Goal: Information Seeking & Learning: Check status

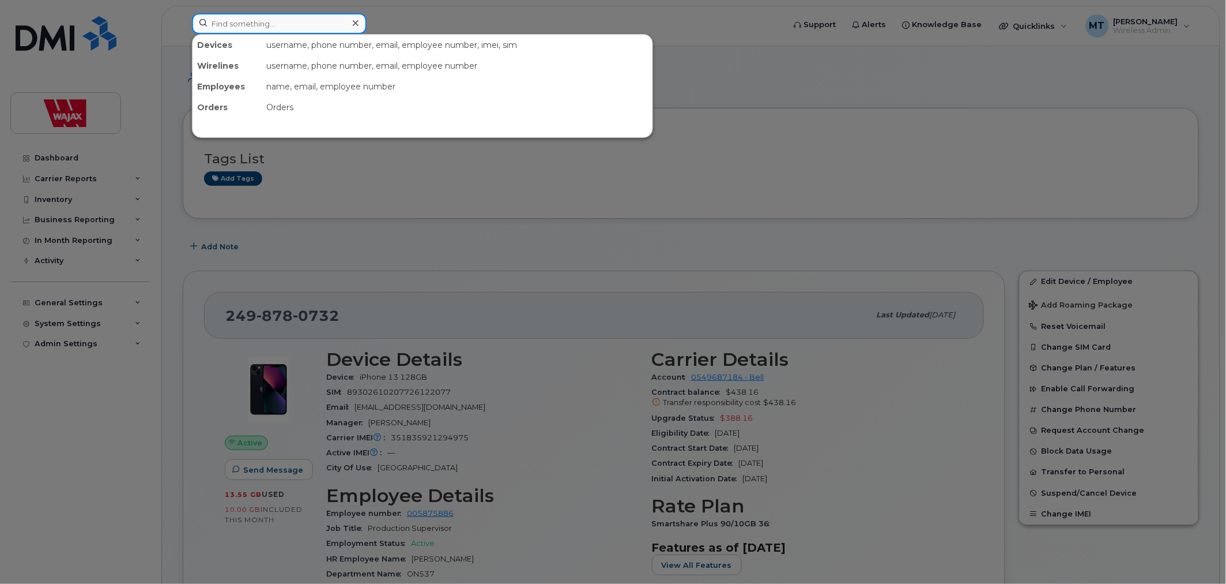
click at [311, 26] on input at bounding box center [279, 23] width 175 height 21
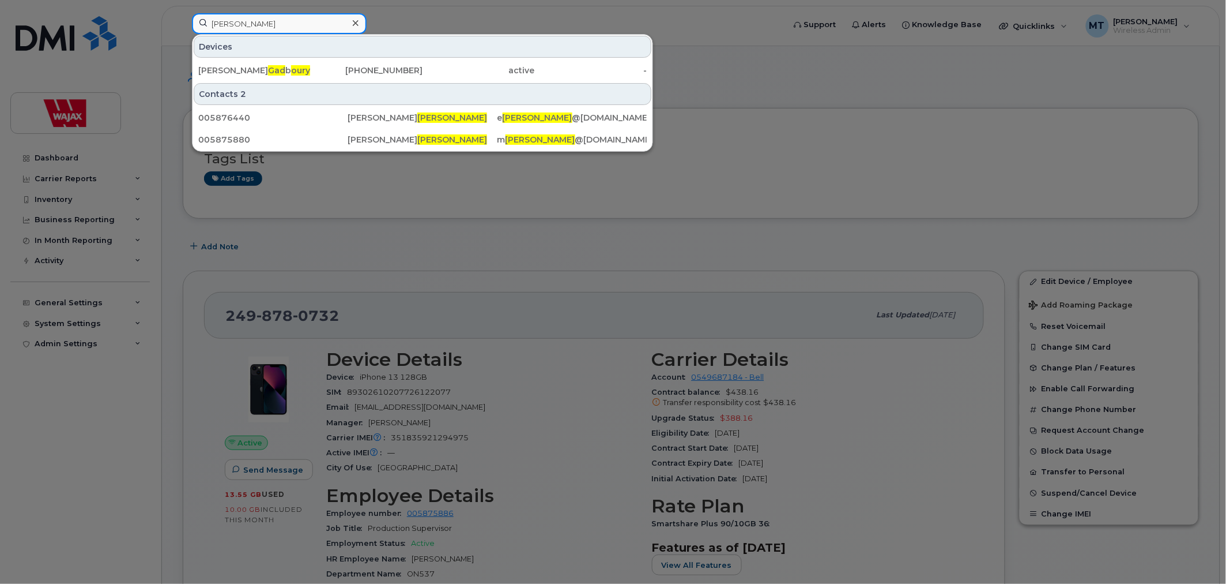
type input "Gadoury"
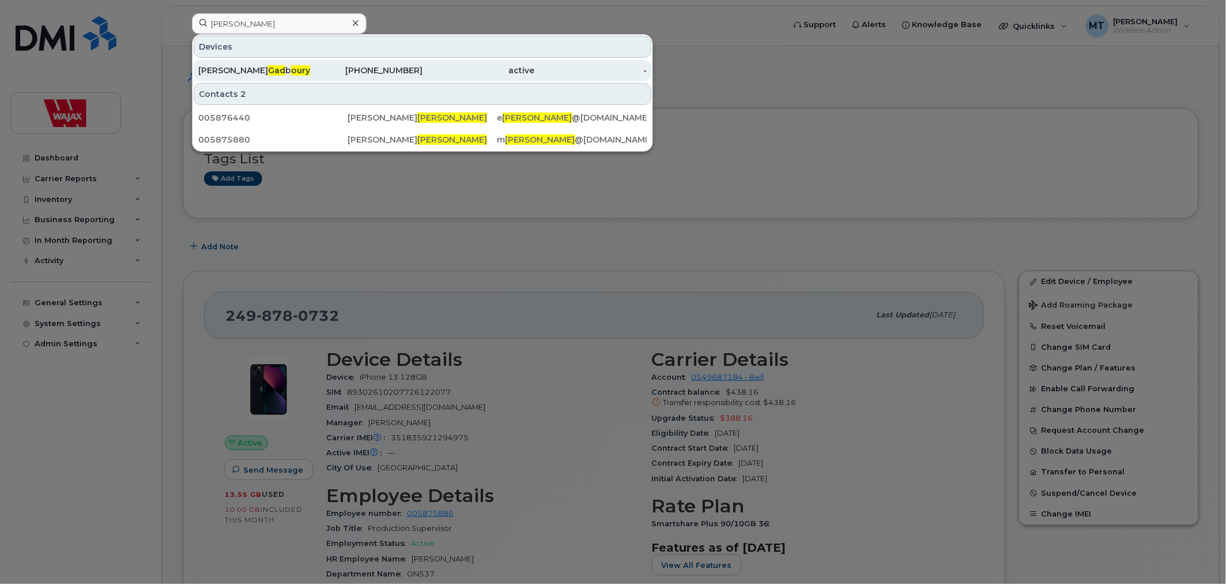
click at [355, 66] on div "705-642-6833" at bounding box center [367, 71] width 112 height 12
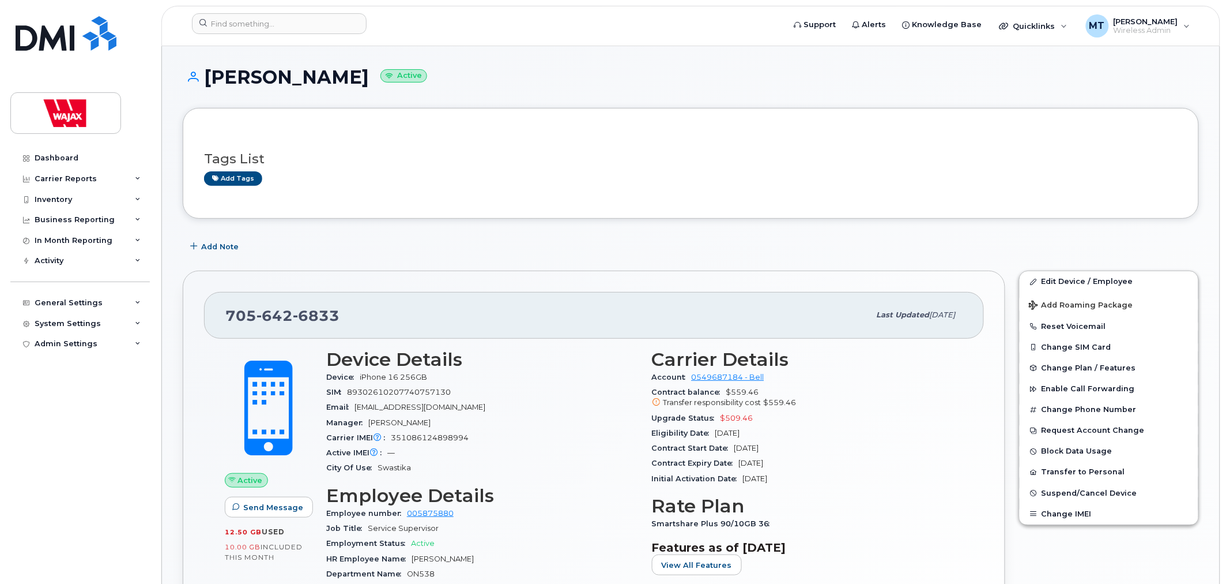
drag, startPoint x: 367, startPoint y: 77, endPoint x: 210, endPoint y: 77, distance: 156.3
click at [210, 77] on h1 "[PERSON_NAME] Active" at bounding box center [691, 77] width 1017 height 20
copy h1 "[PERSON_NAME]"
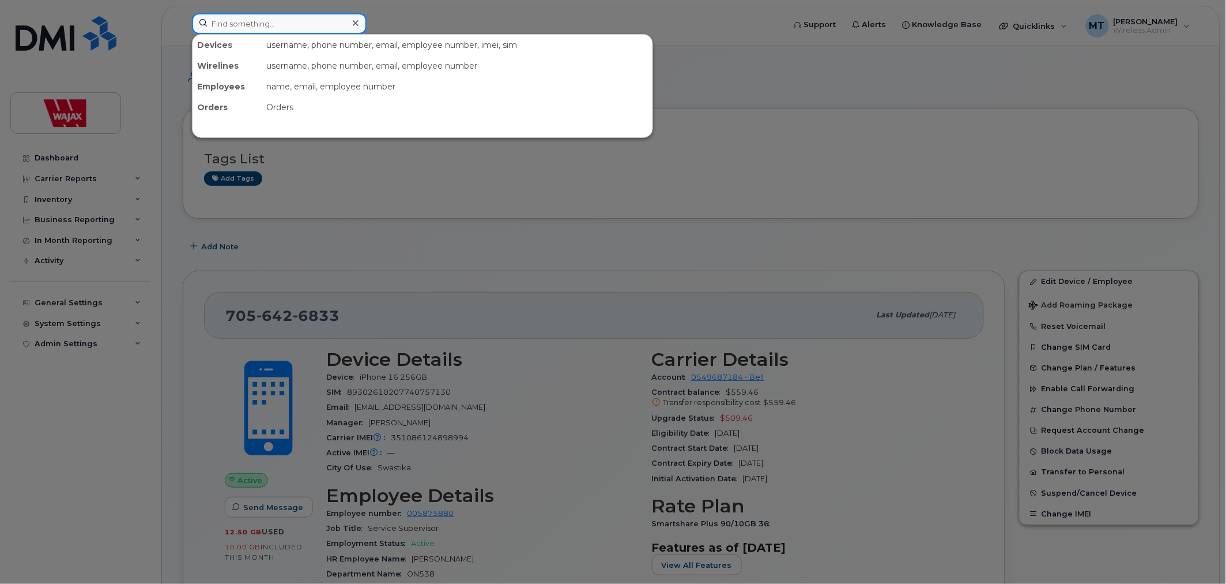
click at [319, 17] on input at bounding box center [279, 23] width 175 height 21
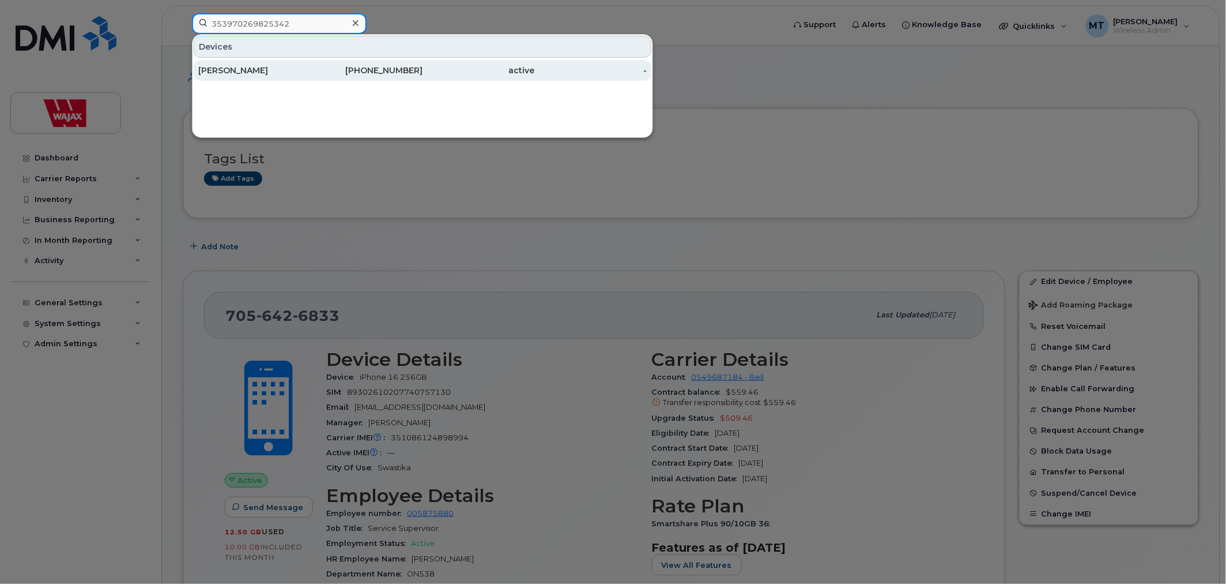
type input "353970269825342"
click at [423, 65] on div "[PHONE_NUMBER]" at bounding box center [479, 70] width 112 height 21
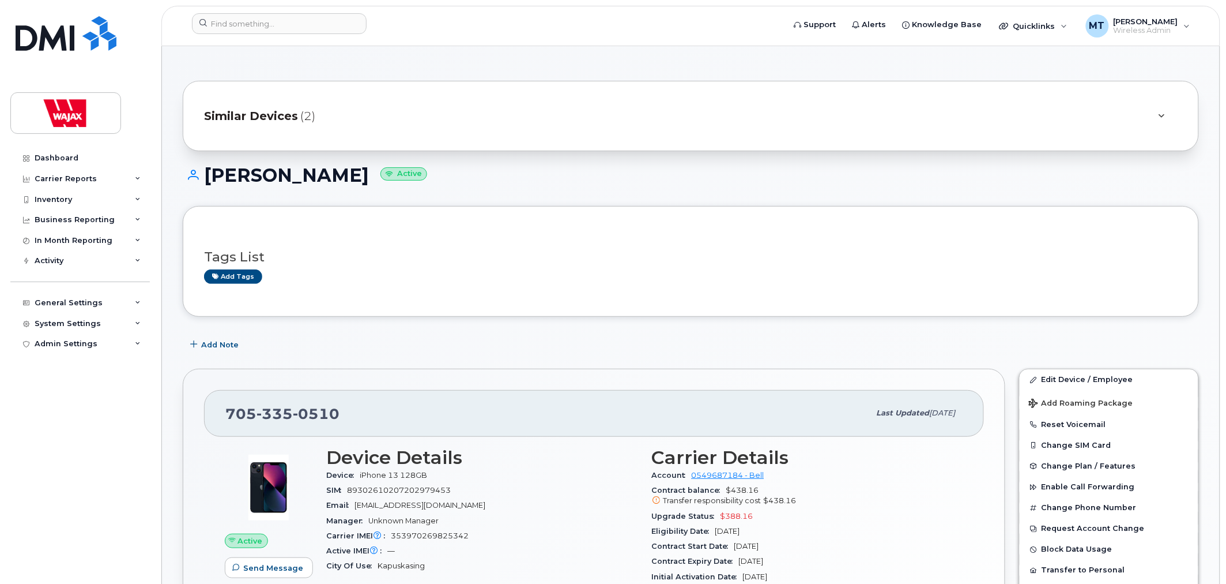
drag, startPoint x: 339, startPoint y: 179, endPoint x: 195, endPoint y: 172, distance: 144.3
click at [195, 172] on h1 "[PERSON_NAME] Active" at bounding box center [691, 175] width 1017 height 20
copy h1 "[PERSON_NAME]"
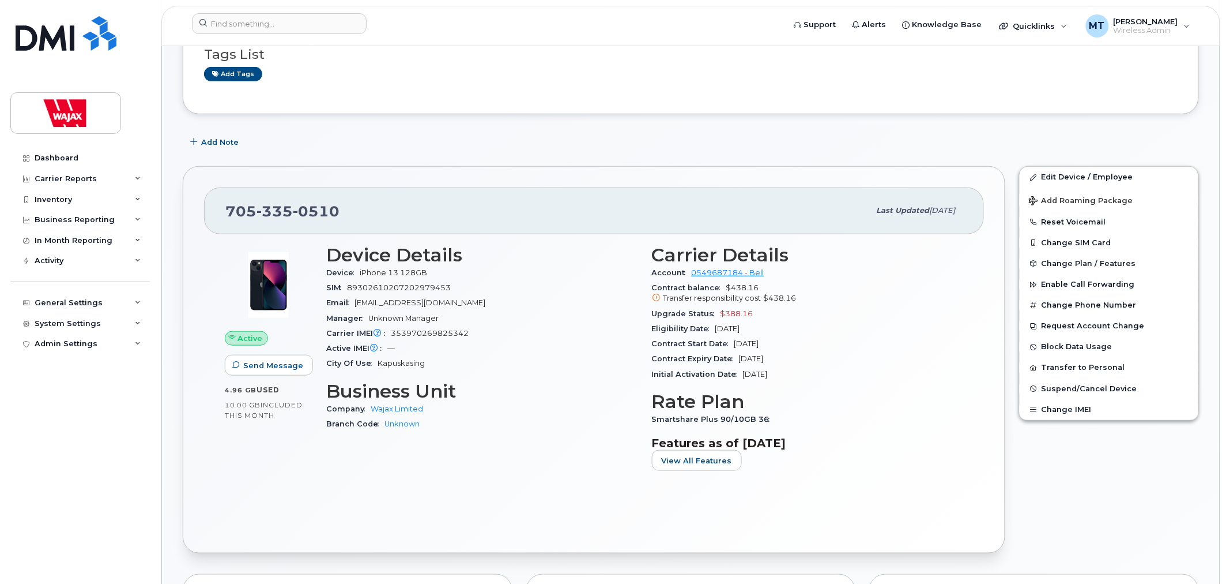
scroll to position [192, 0]
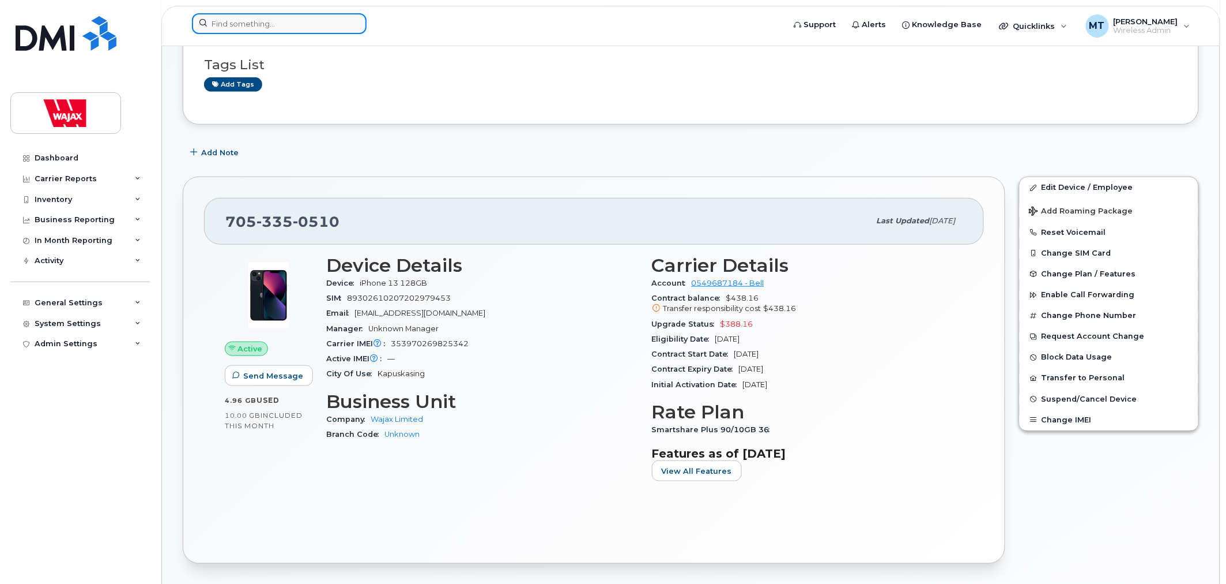
click at [320, 33] on input at bounding box center [279, 23] width 175 height 21
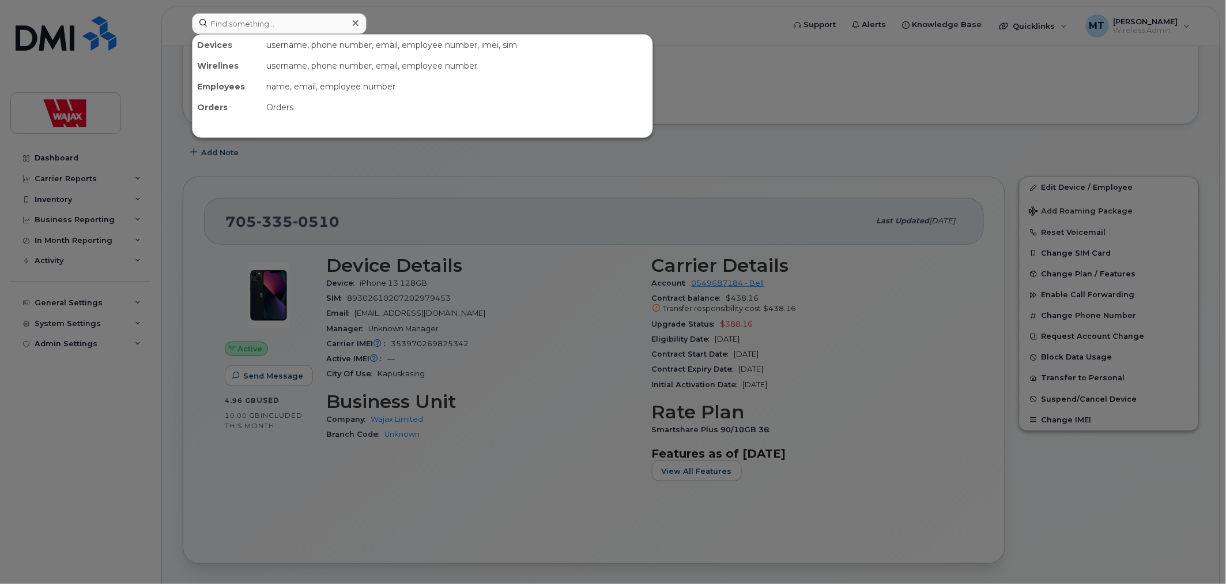
drag, startPoint x: 834, startPoint y: 123, endPoint x: 851, endPoint y: 70, distance: 56.3
click at [834, 123] on div at bounding box center [613, 292] width 1226 height 584
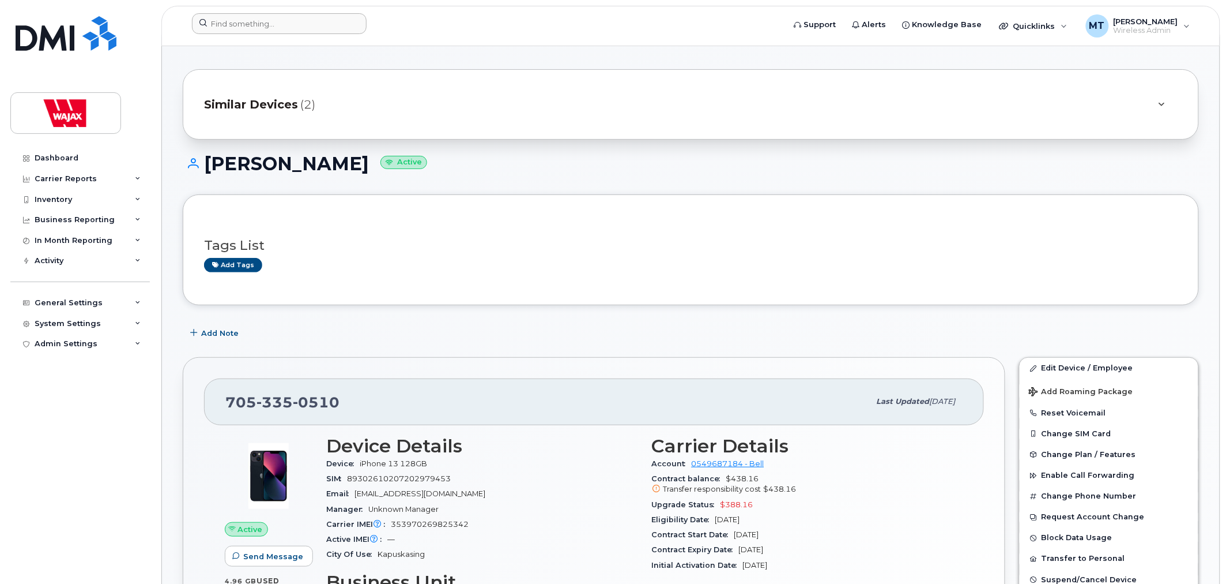
scroll to position [0, 0]
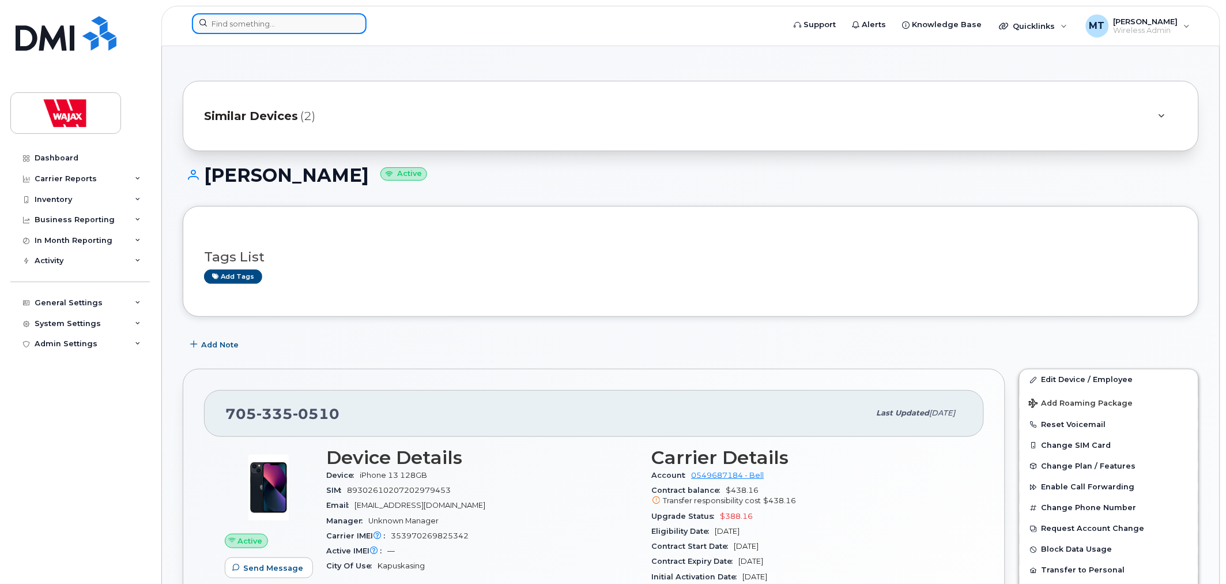
click at [292, 29] on input at bounding box center [279, 23] width 175 height 21
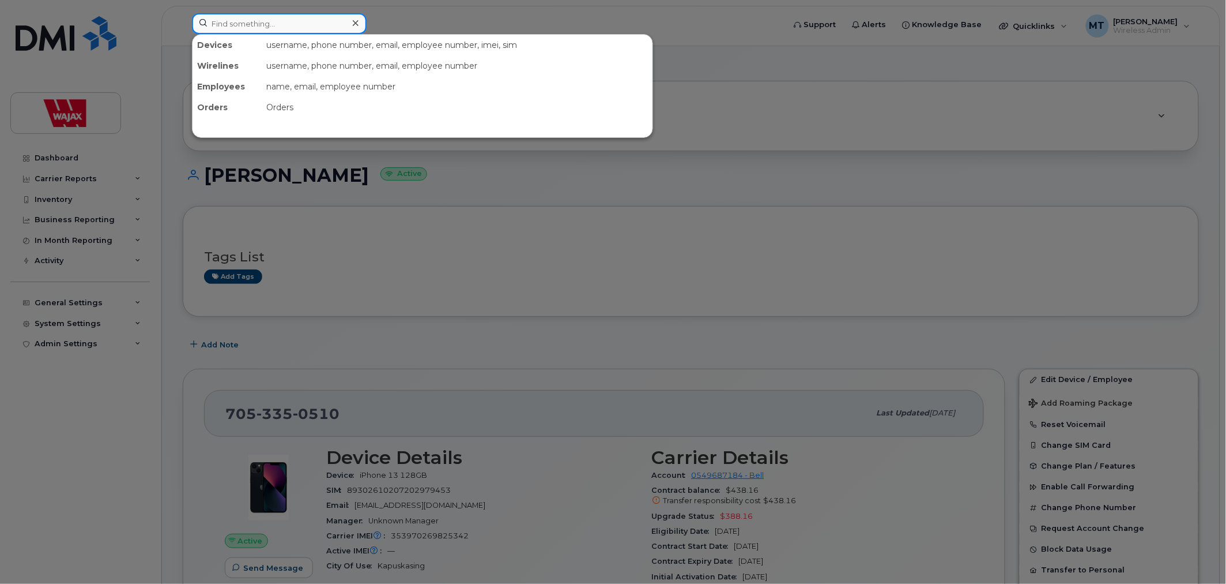
paste input "[PHONE_NUMBER]"
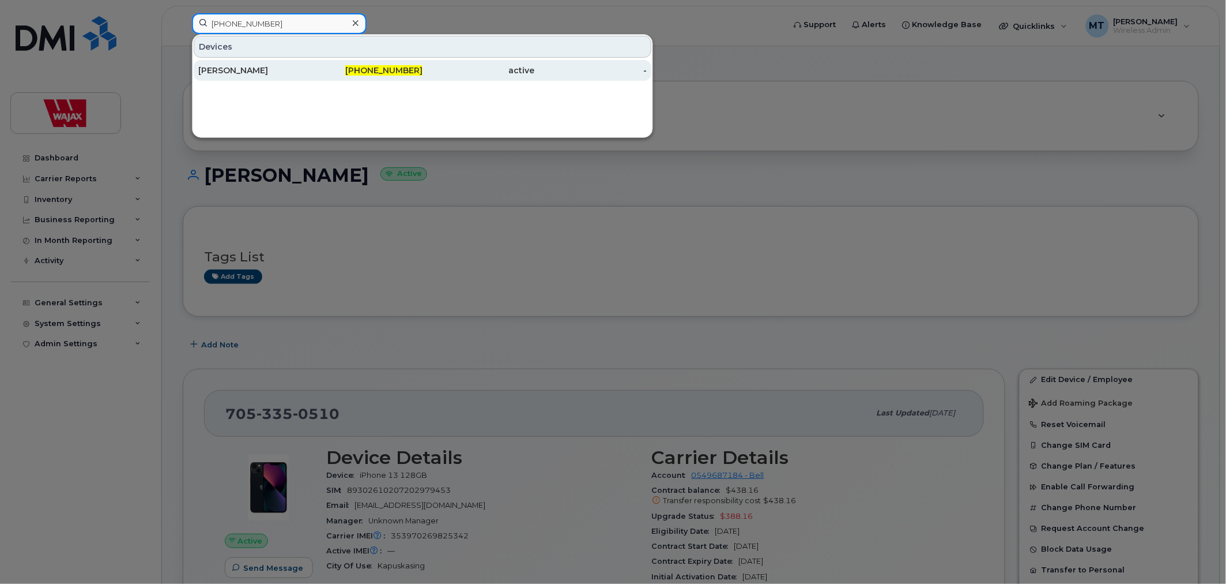
type input "[PHONE_NUMBER]"
click at [311, 64] on div "[PERSON_NAME]" at bounding box center [367, 70] width 112 height 21
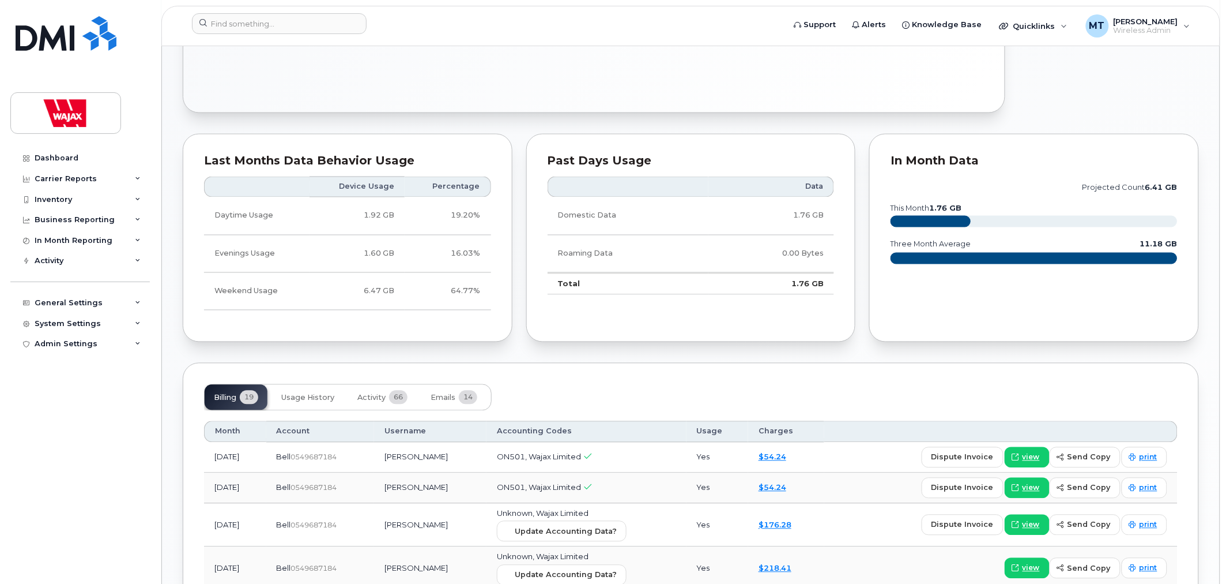
scroll to position [641, 0]
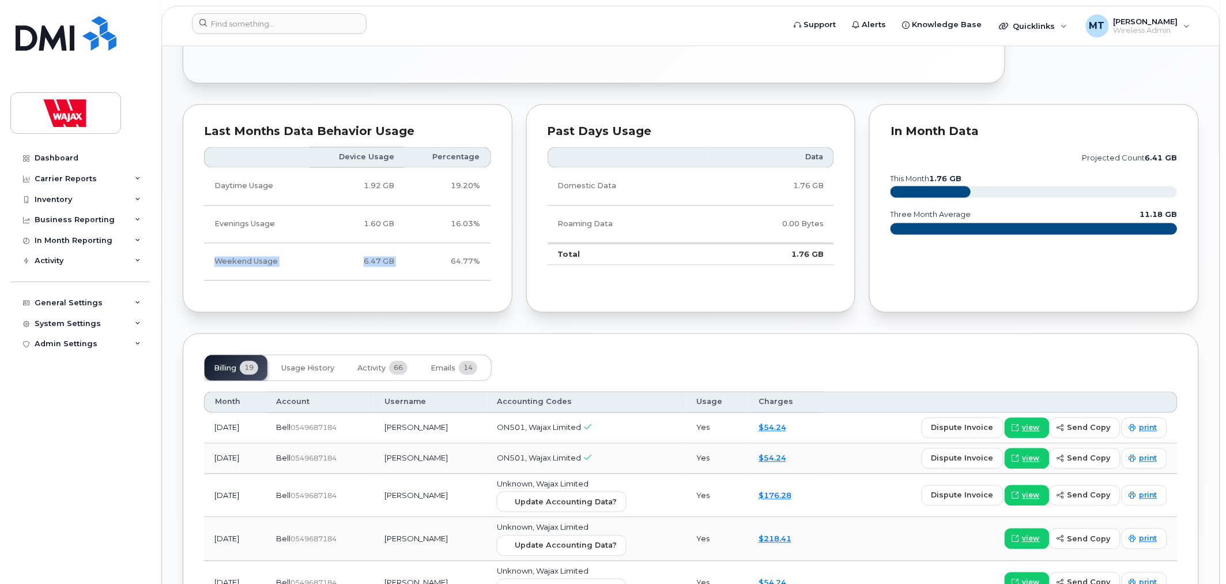
drag, startPoint x: 216, startPoint y: 264, endPoint x: 505, endPoint y: 266, distance: 288.9
click at [453, 263] on tr "Weekend Usage 6.47 GB 64.77%" at bounding box center [347, 261] width 287 height 37
click at [511, 266] on div "Last Months Data Behavior Usage Device Usage Percentage Daytime Usage 1.92 GB 1…" at bounding box center [348, 208] width 330 height 209
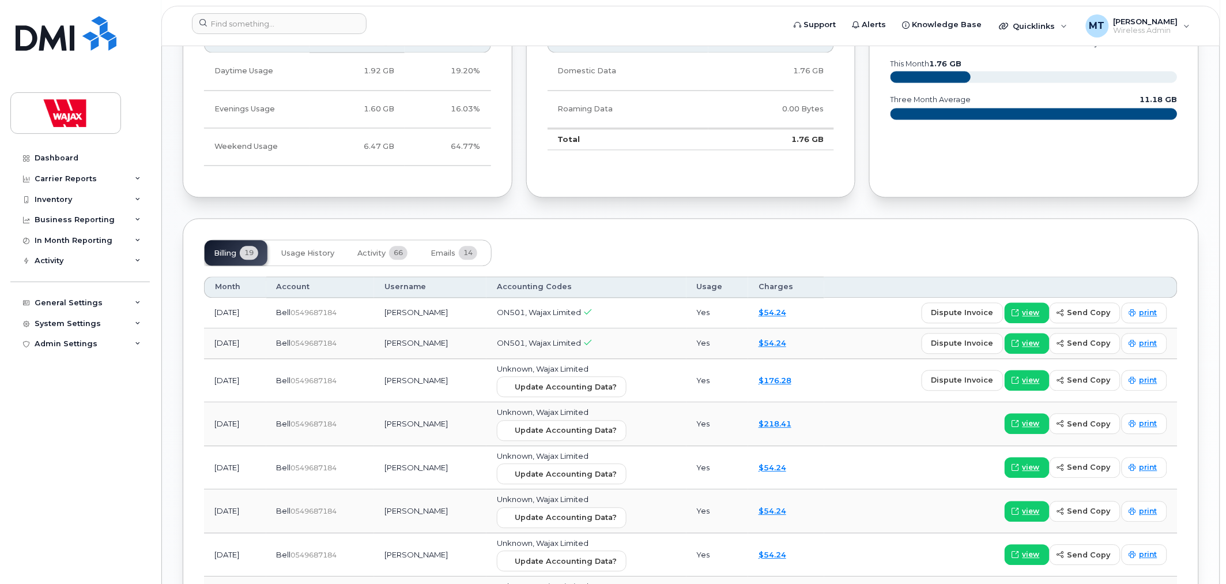
scroll to position [769, 0]
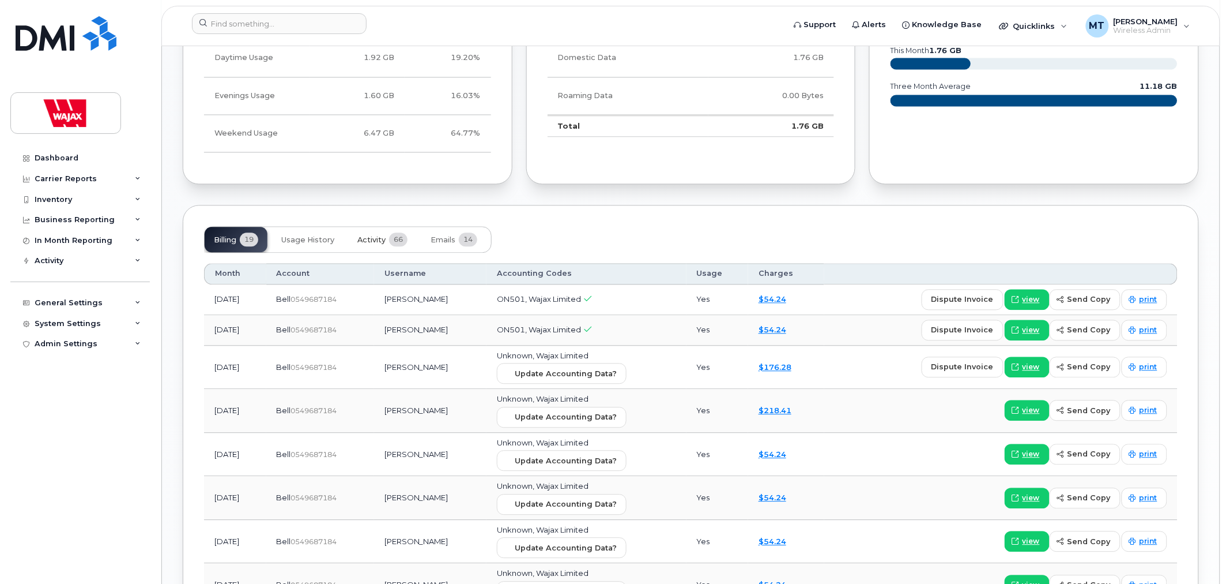
click at [389, 249] on button "Activity 66" at bounding box center [382, 239] width 69 height 25
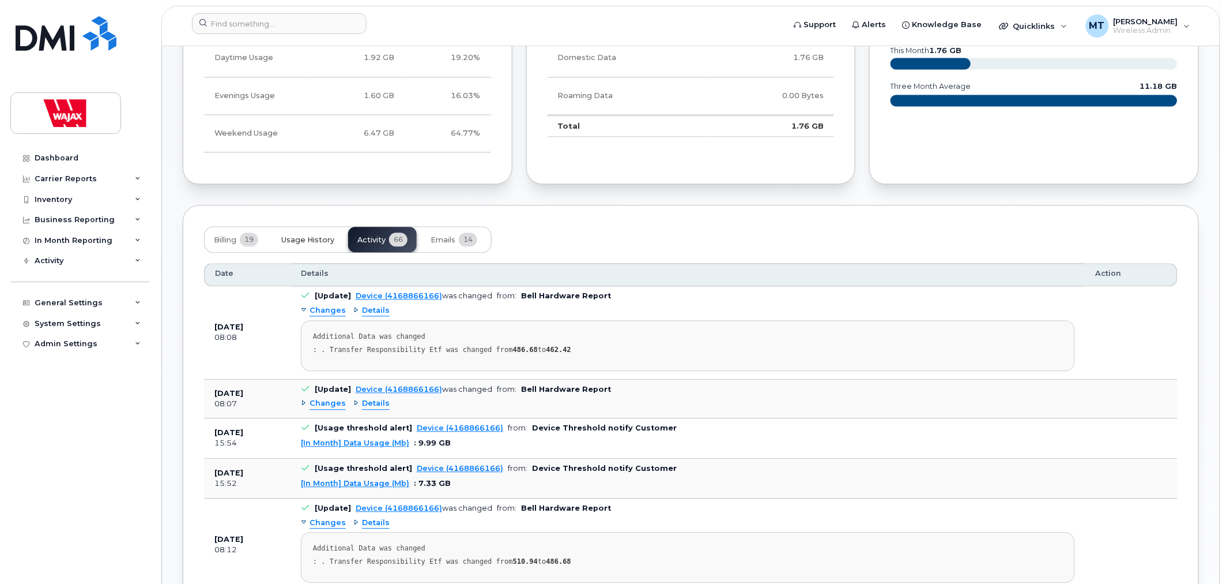
click at [334, 244] on span "Usage History" at bounding box center [307, 240] width 53 height 9
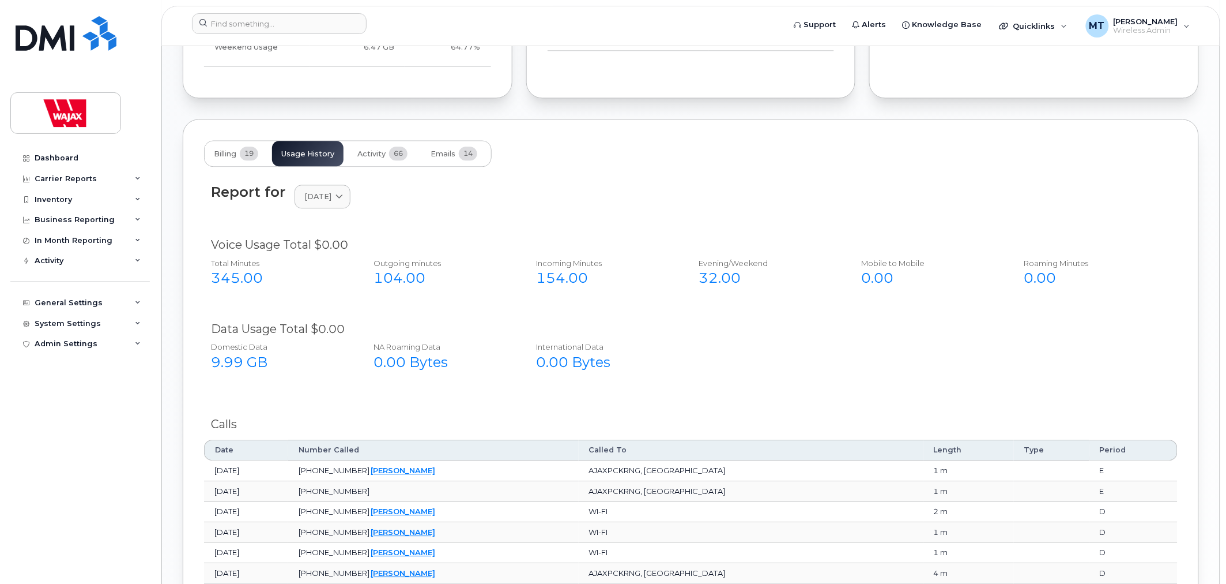
scroll to position [833, 0]
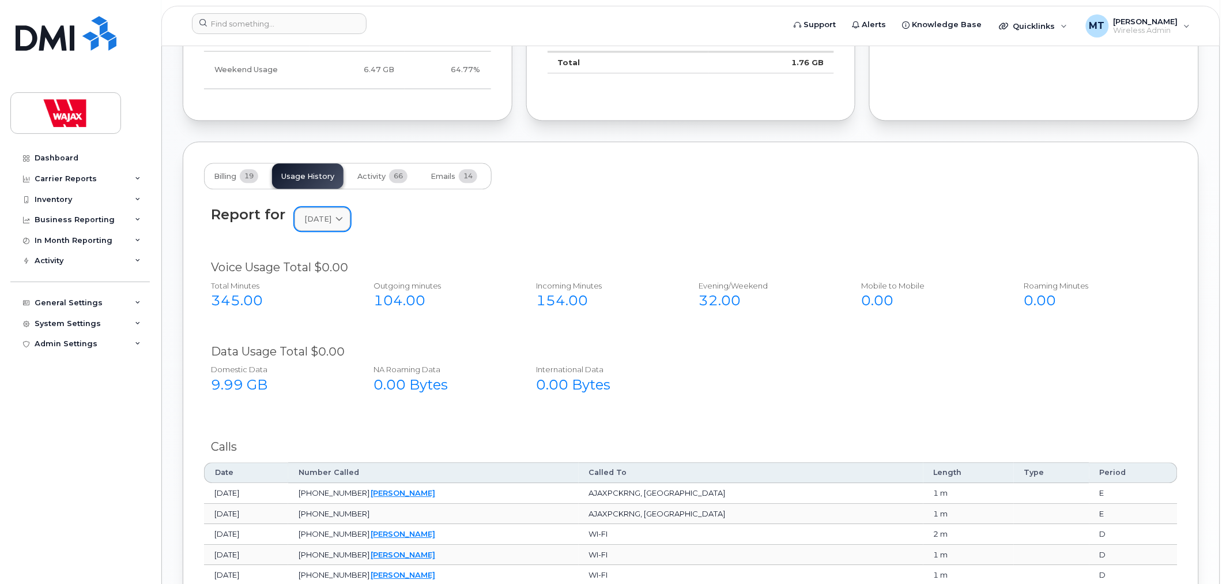
click at [351, 221] on link "August 2025" at bounding box center [323, 219] width 56 height 24
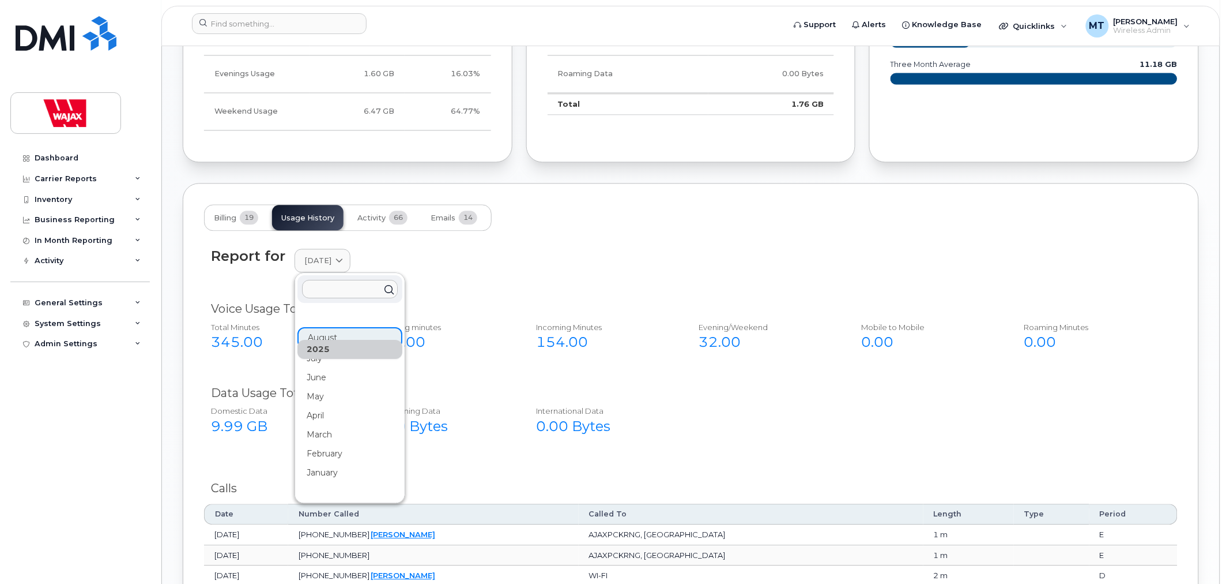
scroll to position [769, 0]
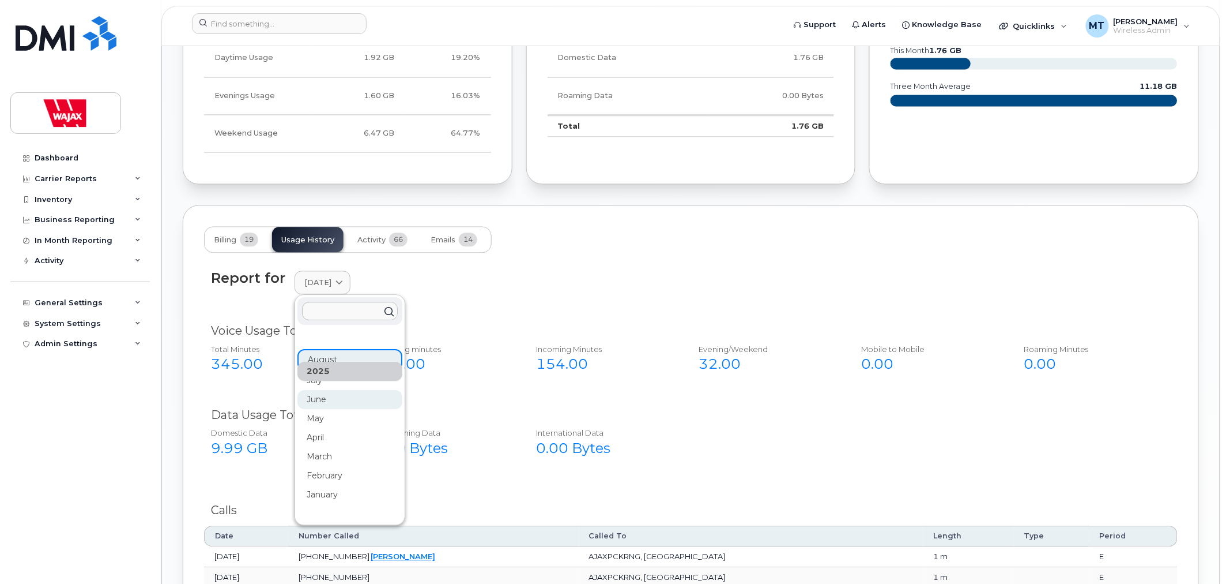
click at [315, 524] on div "June" at bounding box center [350, 533] width 105 height 19
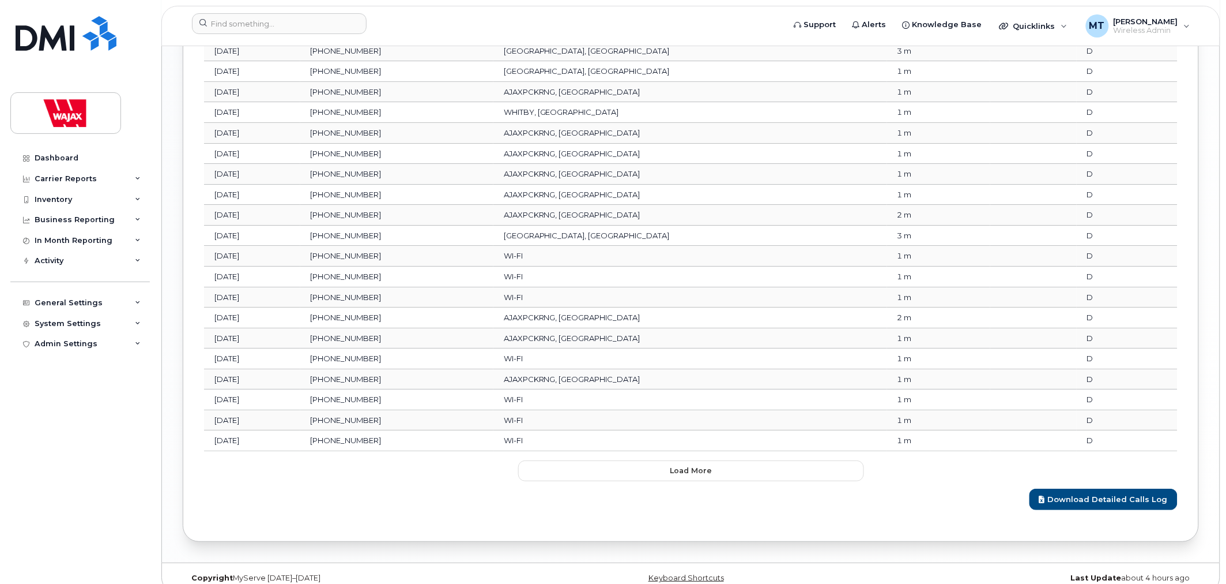
scroll to position [1394, 0]
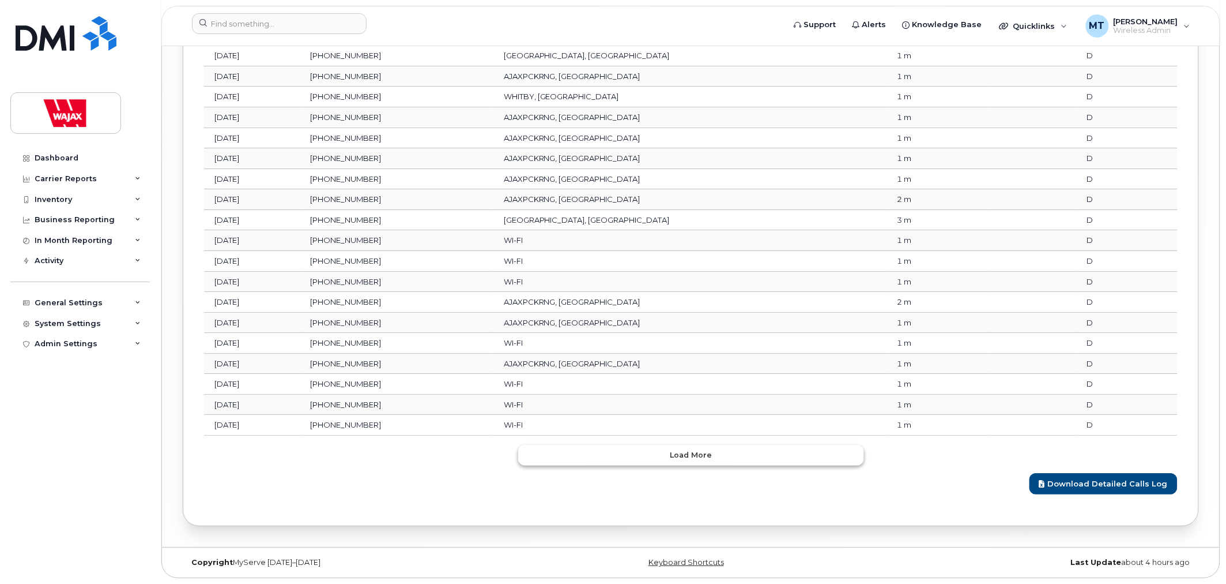
click at [661, 447] on button "Load more" at bounding box center [691, 455] width 346 height 21
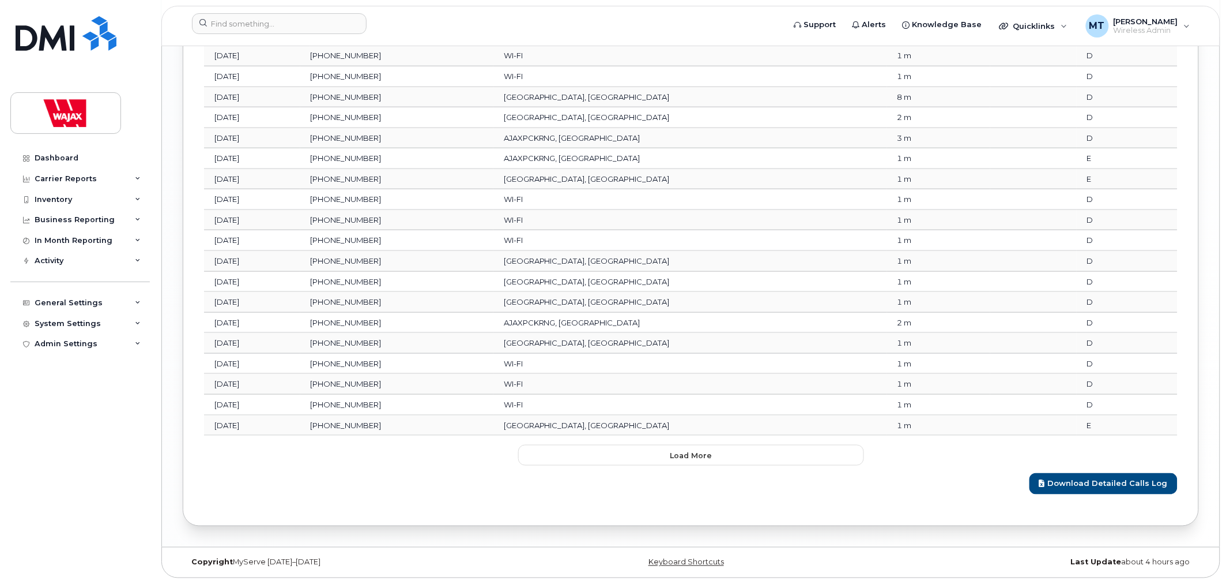
scroll to position [1909, 0]
click at [640, 456] on button "Load more" at bounding box center [691, 455] width 346 height 21
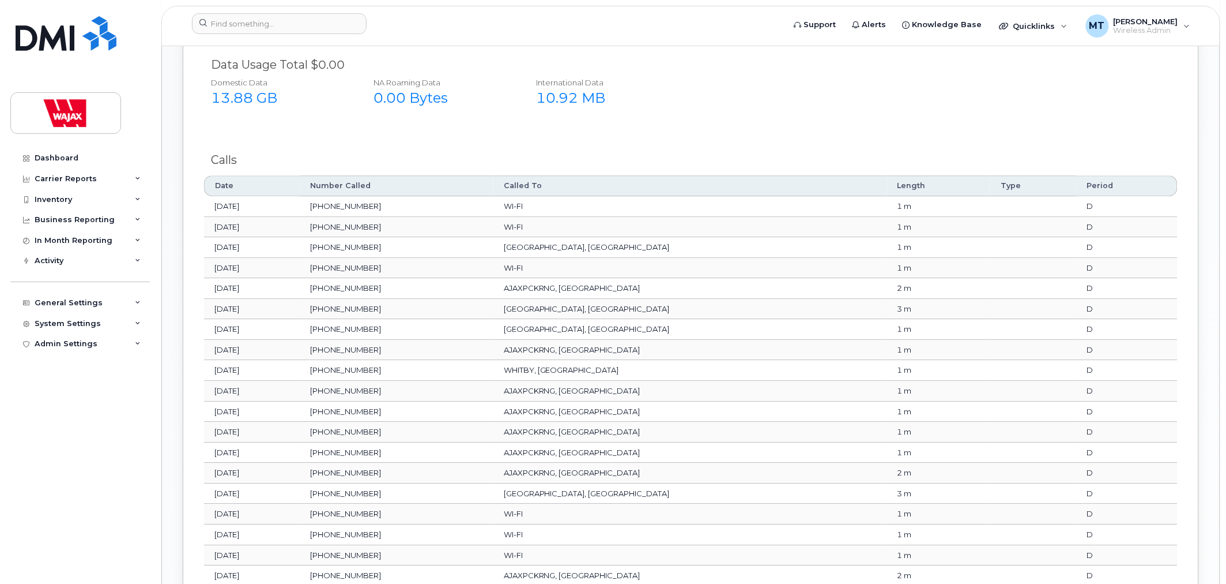
scroll to position [1105, 0]
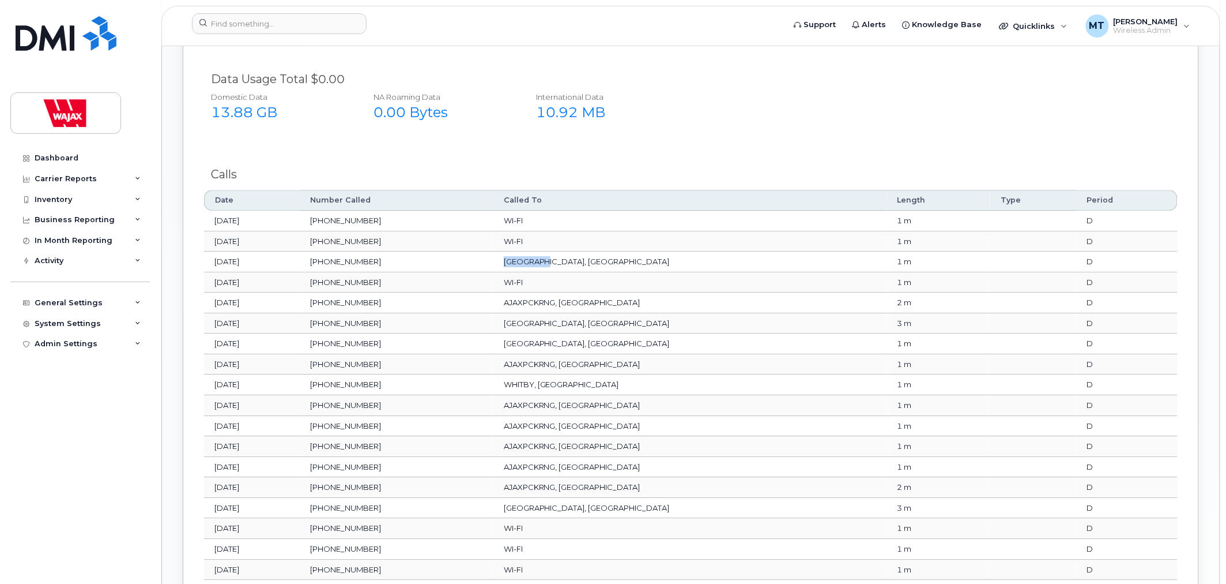
drag, startPoint x: 623, startPoint y: 259, endPoint x: 698, endPoint y: 260, distance: 75.0
click at [698, 260] on td "TORONTO, ON" at bounding box center [691, 261] width 394 height 21
click at [494, 366] on td "365-988-3328" at bounding box center [396, 364] width 193 height 21
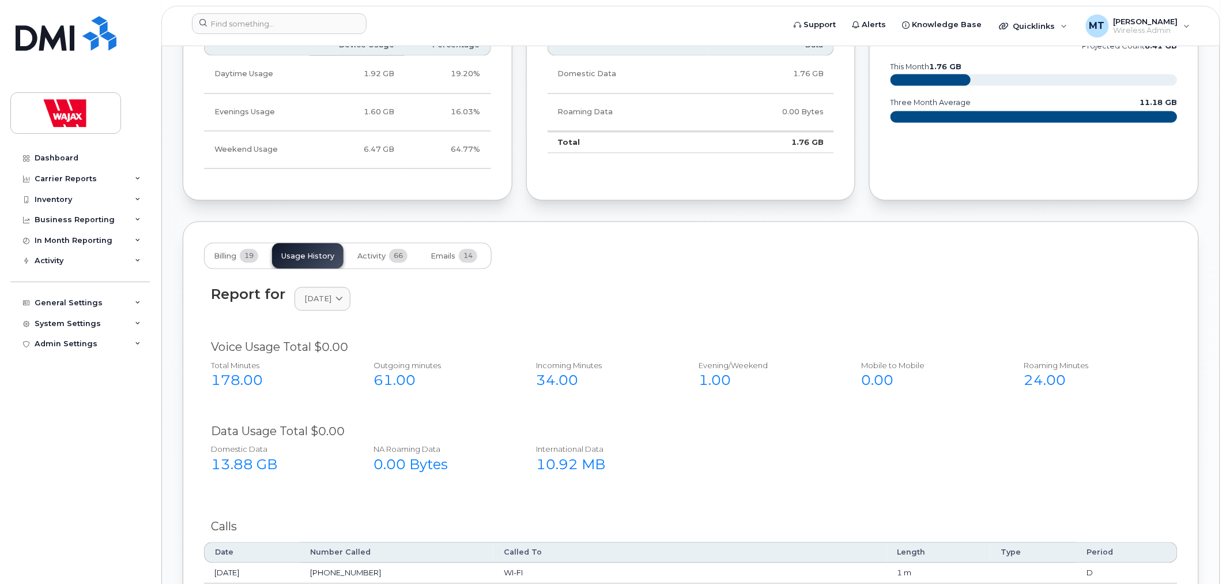
scroll to position [721, 0]
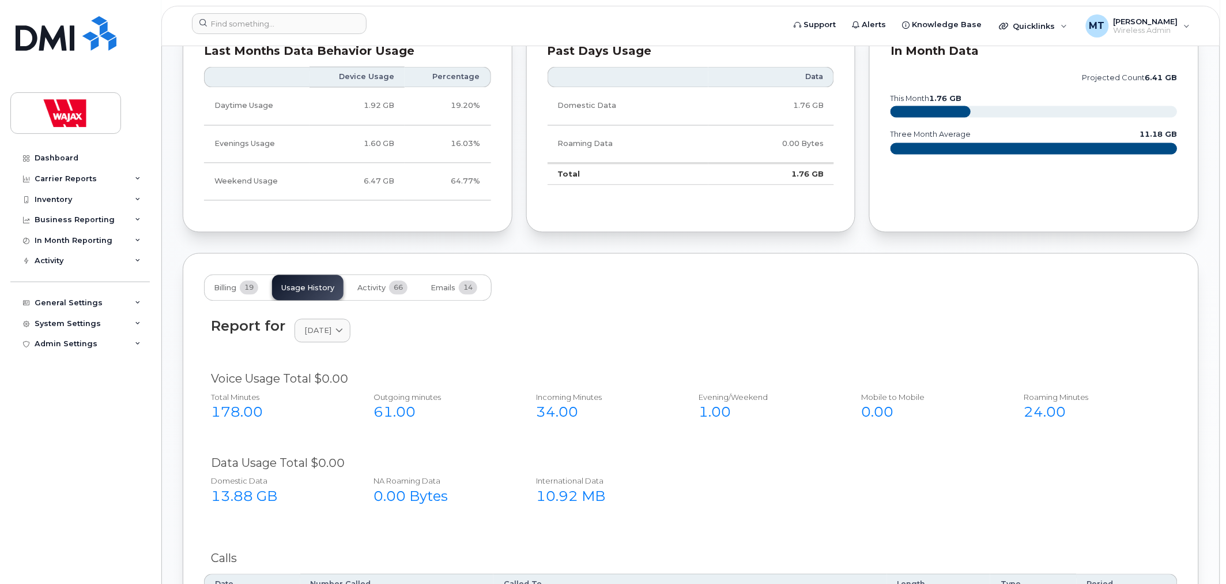
click at [237, 487] on div "13.88 GB" at bounding box center [279, 497] width 137 height 20
click at [245, 491] on div "13.88 GB" at bounding box center [279, 497] width 137 height 20
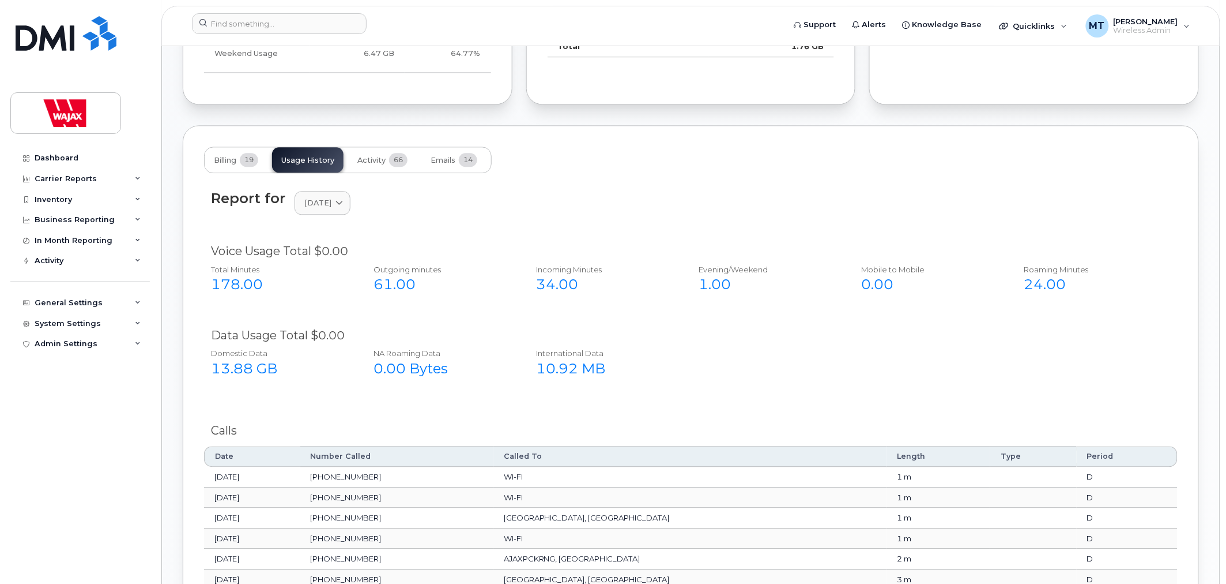
scroll to position [785, 0]
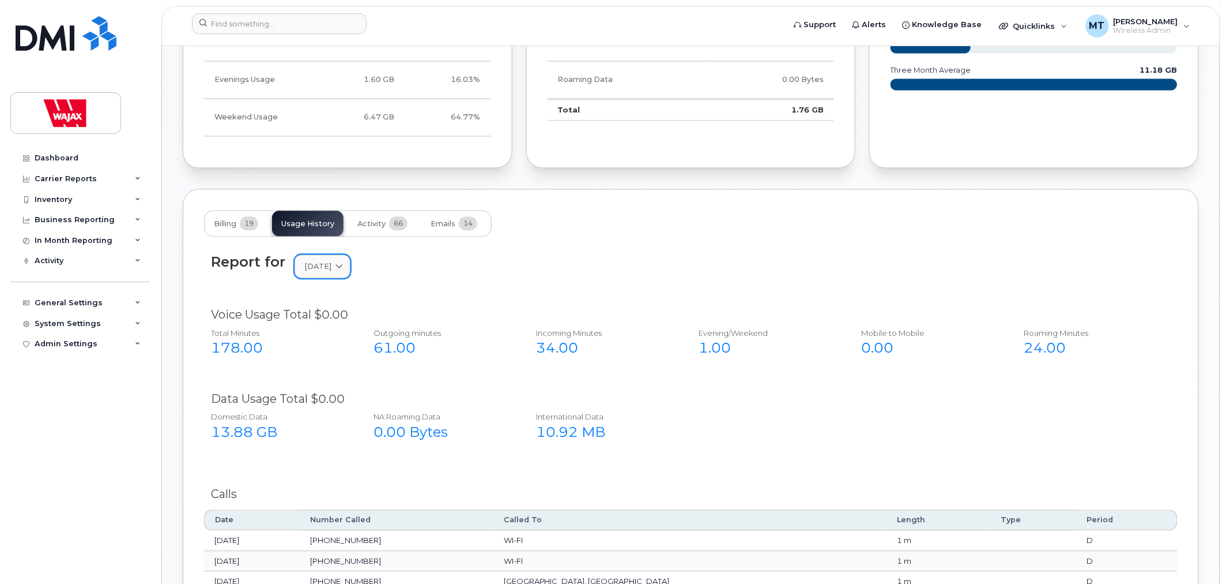
click at [332, 272] on span "June 2025" at bounding box center [317, 266] width 27 height 11
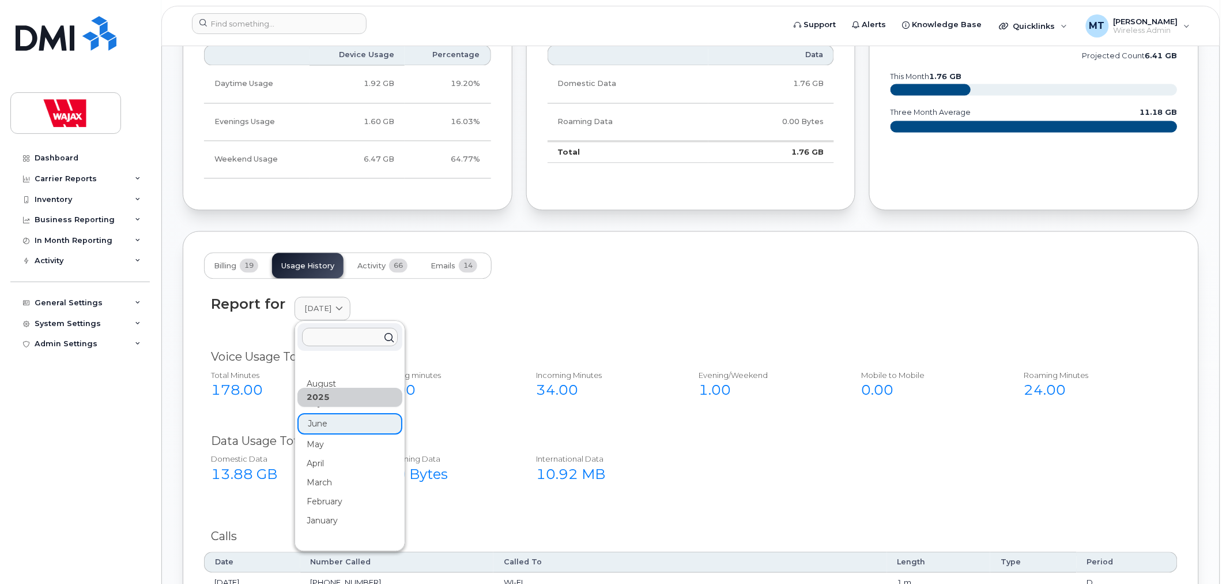
scroll to position [721, 0]
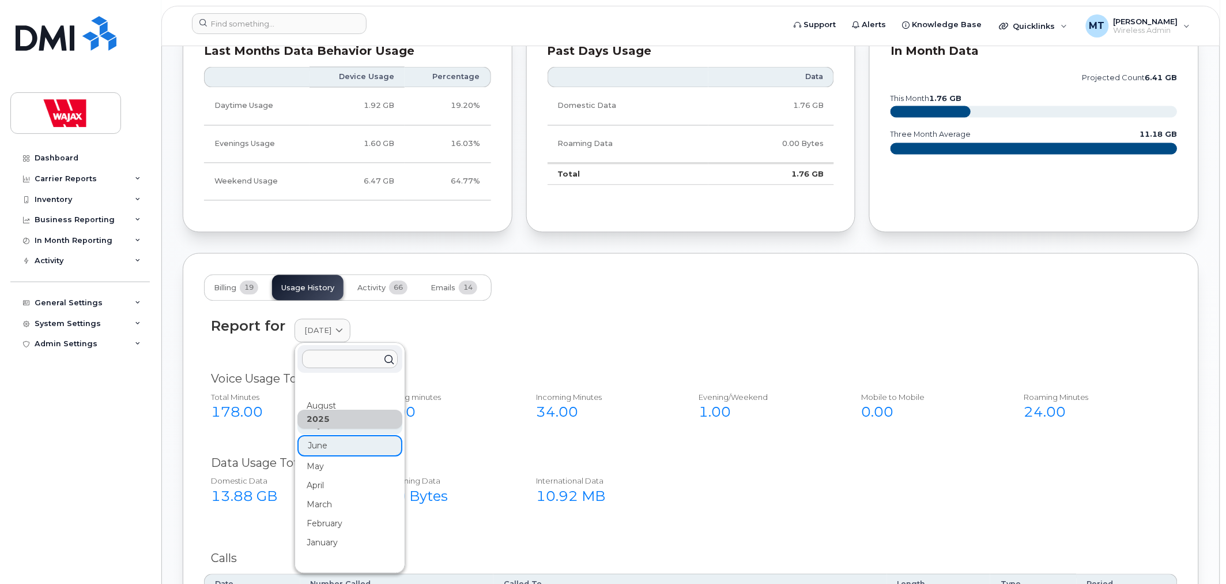
click at [317, 514] on div "July" at bounding box center [350, 523] width 105 height 19
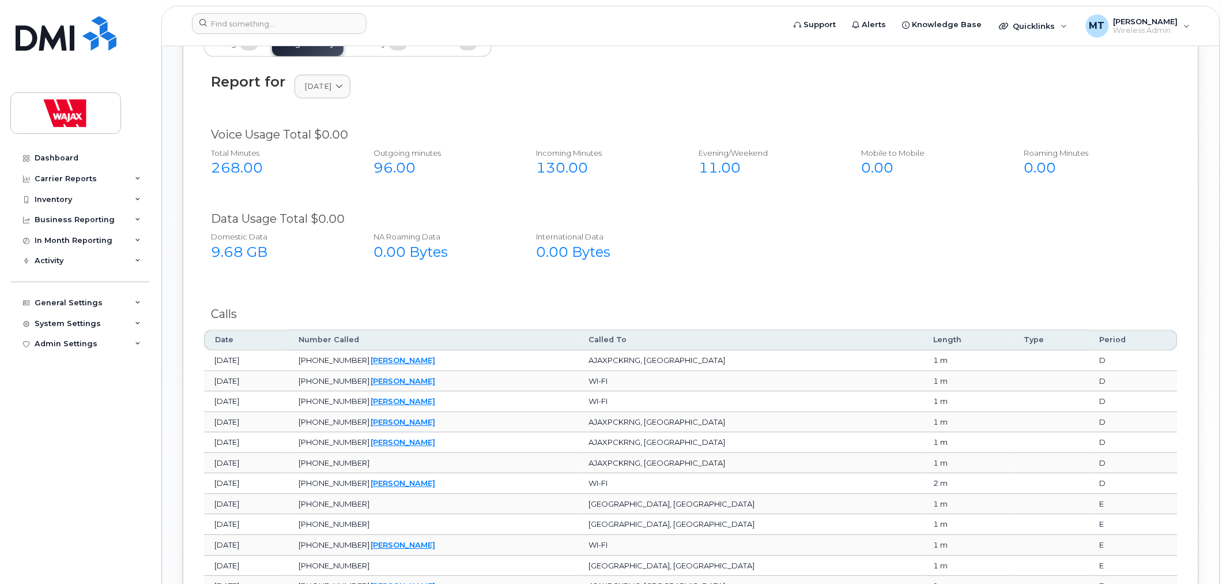
scroll to position [977, 0]
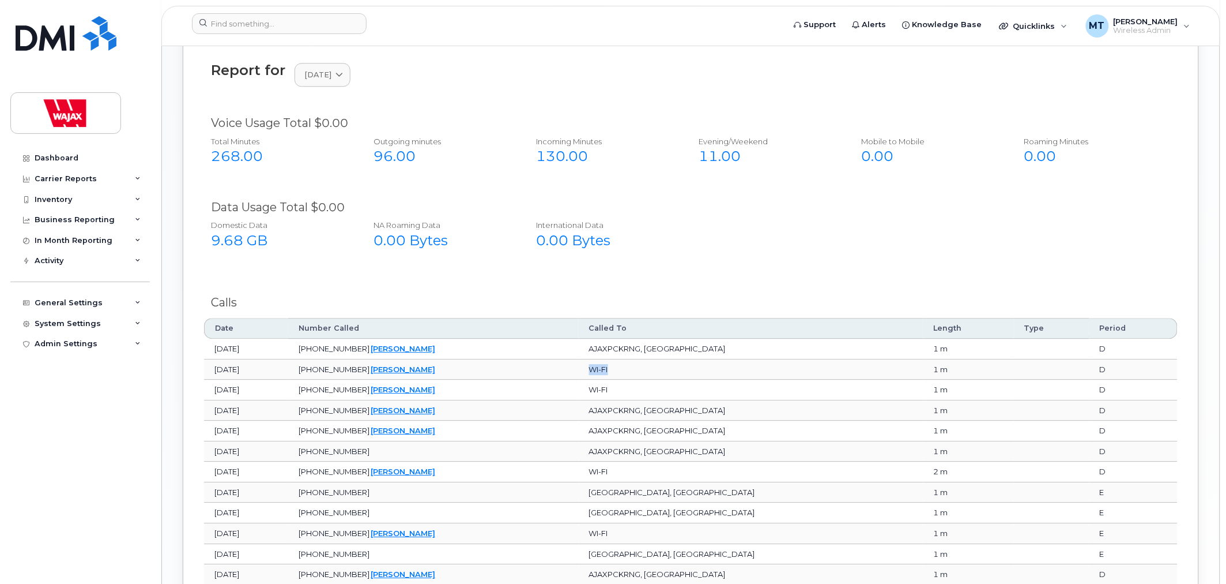
drag, startPoint x: 676, startPoint y: 370, endPoint x: 715, endPoint y: 367, distance: 39.3
click at [708, 369] on td "WI-FI" at bounding box center [751, 369] width 345 height 21
click at [767, 277] on div "Report for July 2025 2025 August July June May April March February January 202…" at bounding box center [691, 482] width 974 height 855
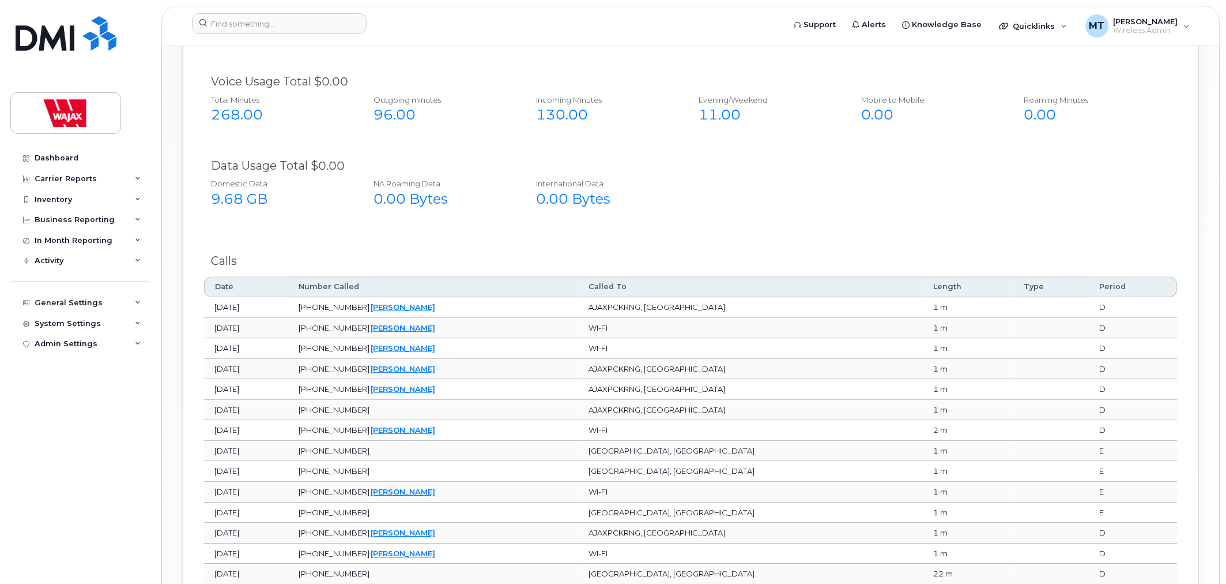
scroll to position [1041, 0]
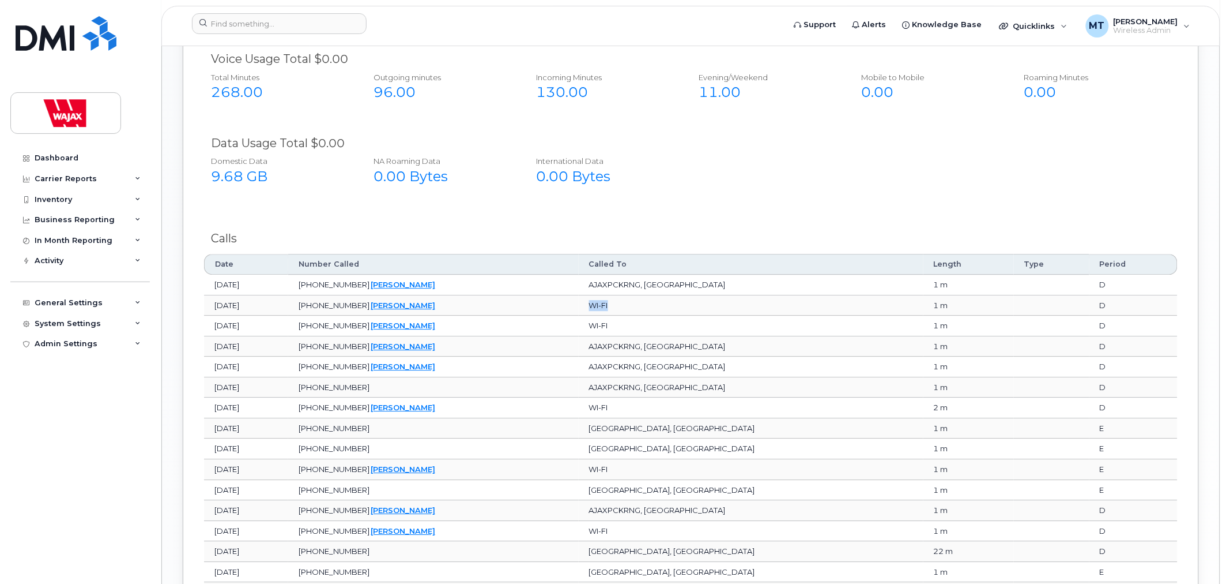
drag, startPoint x: 673, startPoint y: 303, endPoint x: 734, endPoint y: 289, distance: 62.0
click at [721, 303] on td "WI-FI" at bounding box center [751, 305] width 345 height 21
click at [745, 227] on div "Calls" at bounding box center [691, 238] width 974 height 31
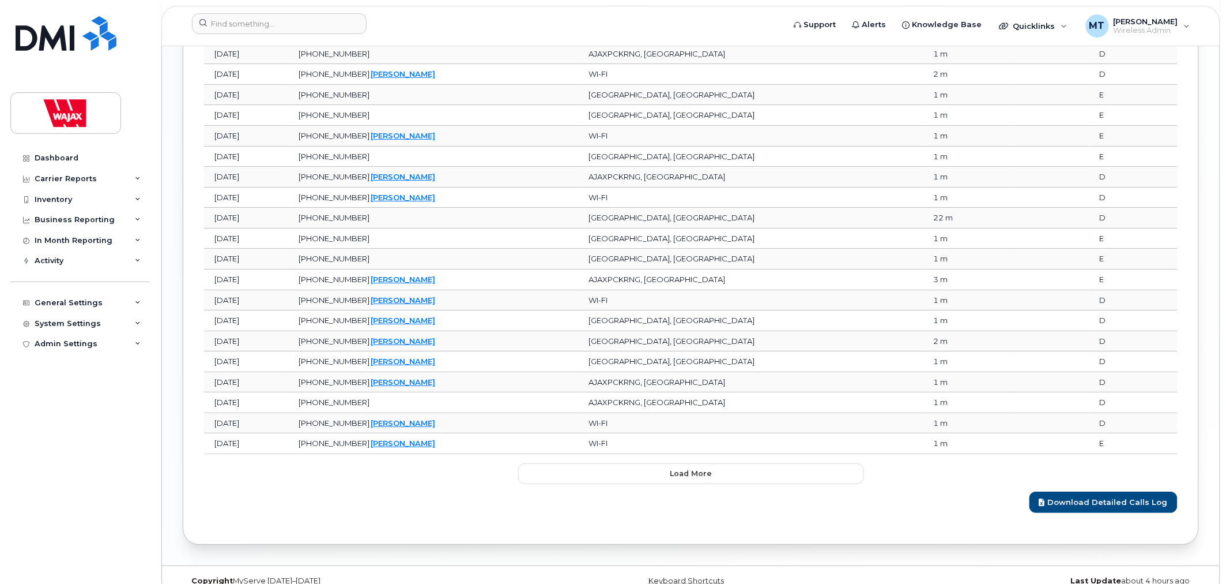
scroll to position [1394, 0]
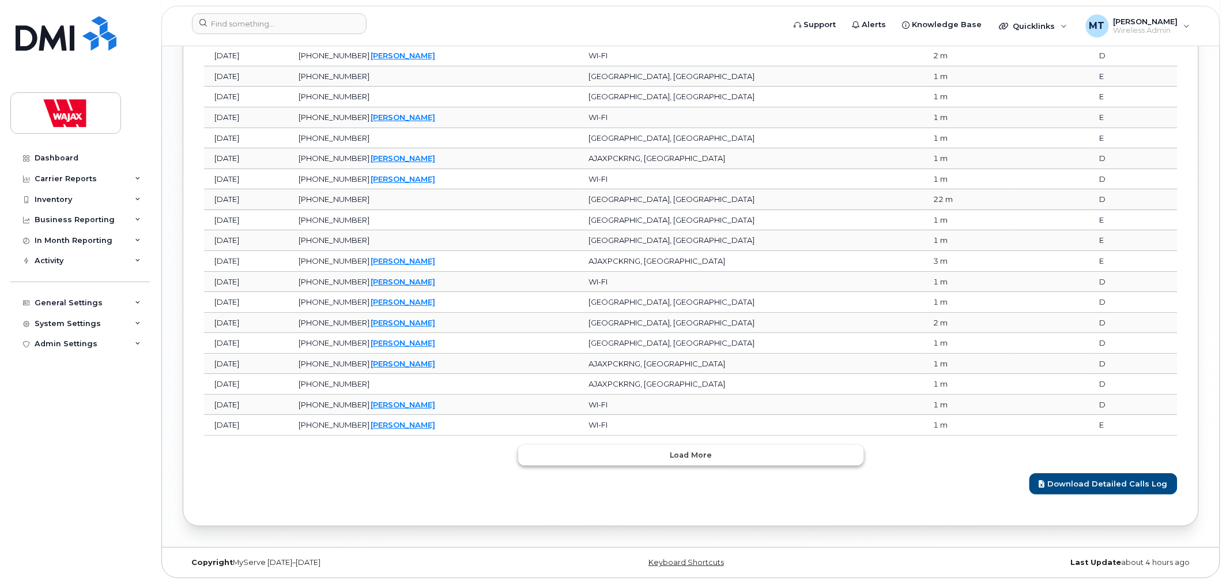
click at [664, 451] on button "Load more" at bounding box center [691, 455] width 346 height 21
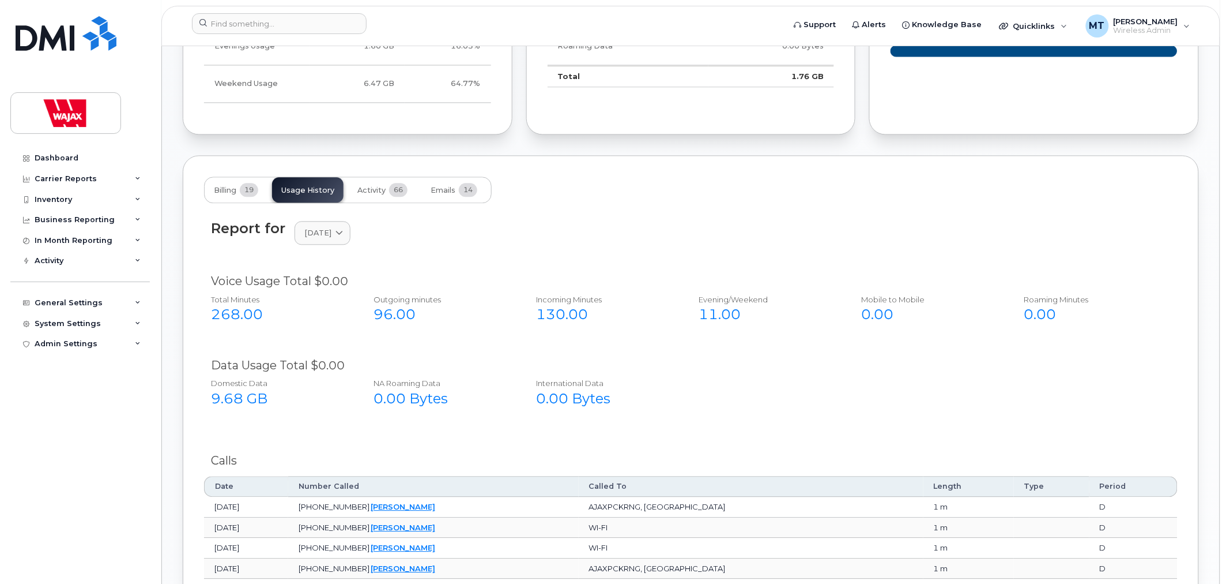
scroll to position [819, 0]
click at [342, 239] on link "July 2025" at bounding box center [323, 232] width 56 height 24
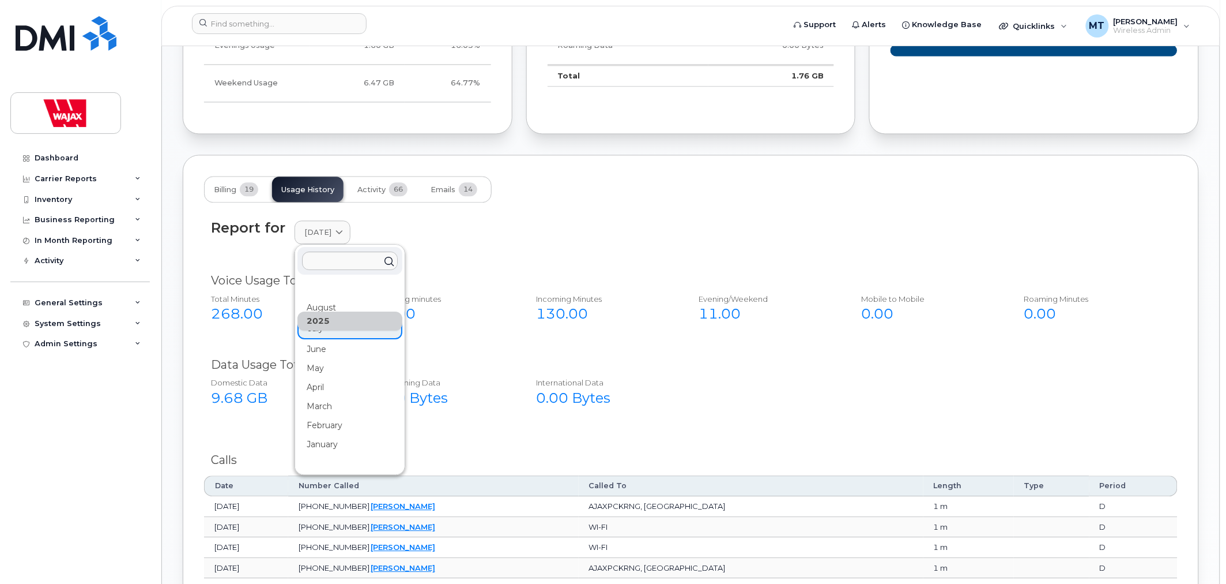
click at [594, 242] on div "Report for July 2025 2025 August July June May April March February January 202…" at bounding box center [691, 232] width 960 height 25
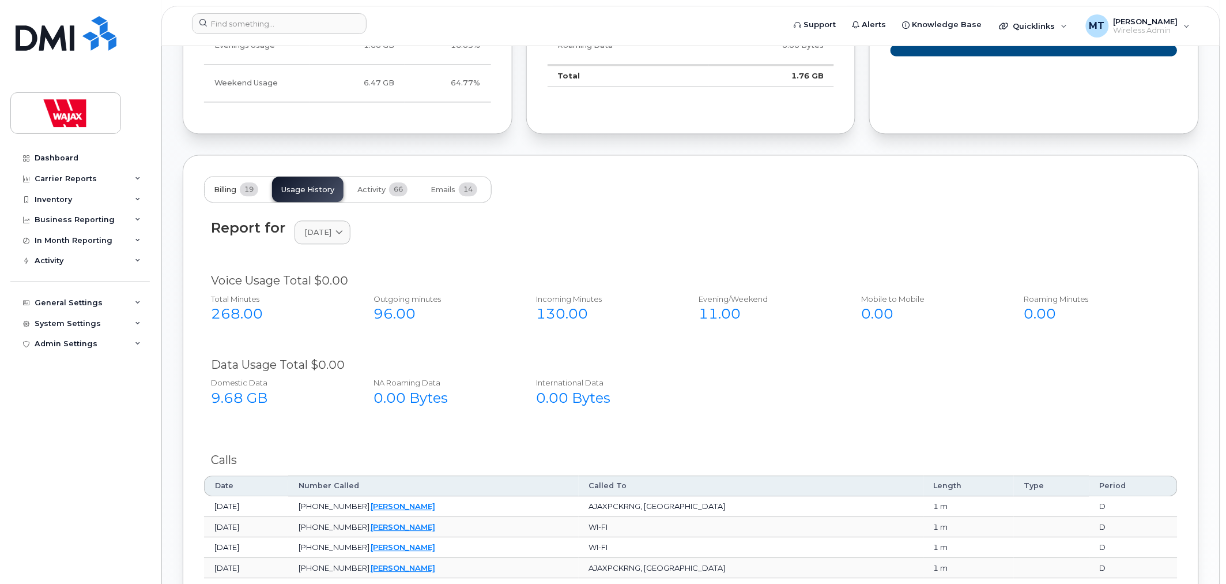
click at [228, 186] on span "Billing" at bounding box center [225, 189] width 22 height 9
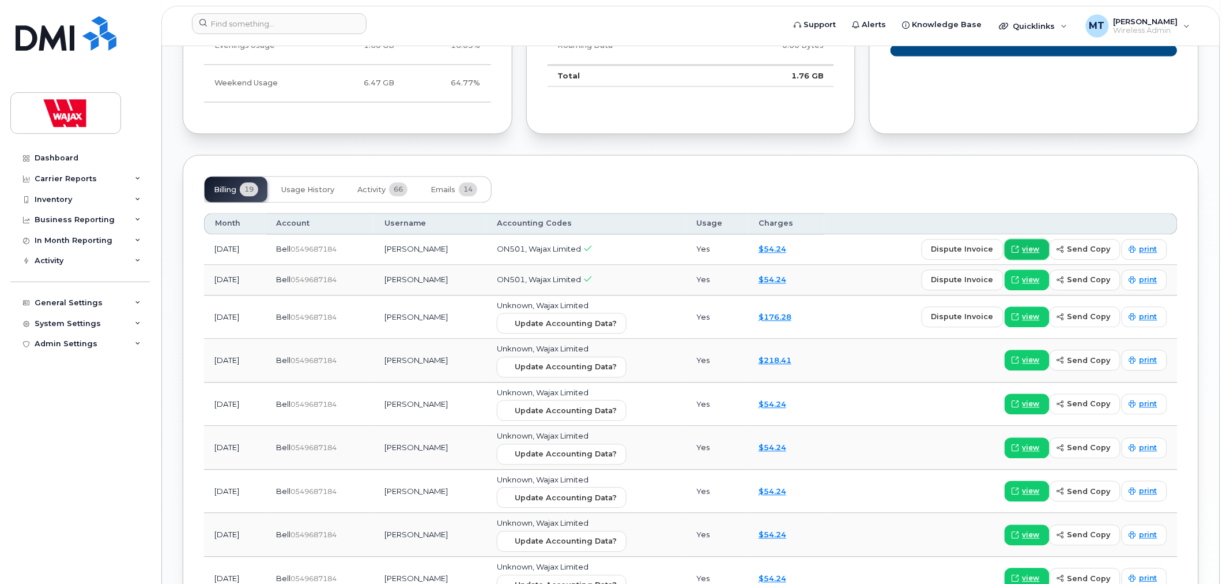
click at [1040, 251] on span "view" at bounding box center [1031, 249] width 17 height 10
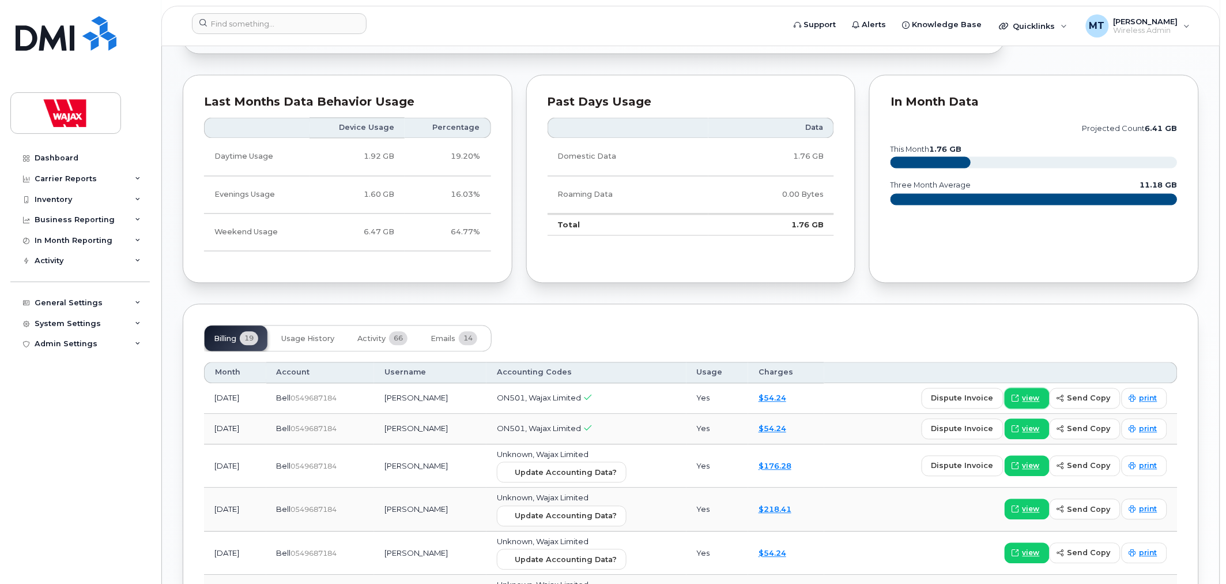
scroll to position [627, 0]
